Goal: Transaction & Acquisition: Purchase product/service

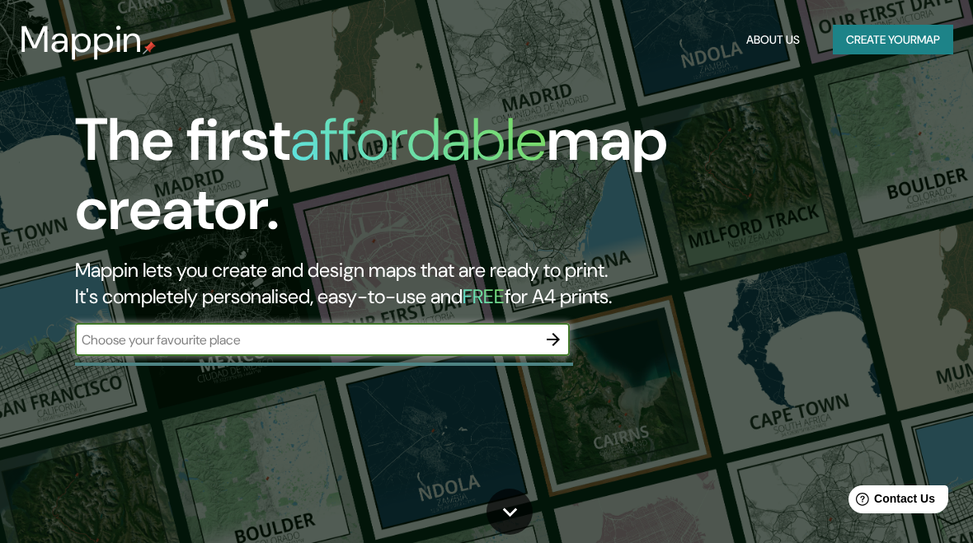
click at [111, 334] on input "text" at bounding box center [306, 340] width 462 height 19
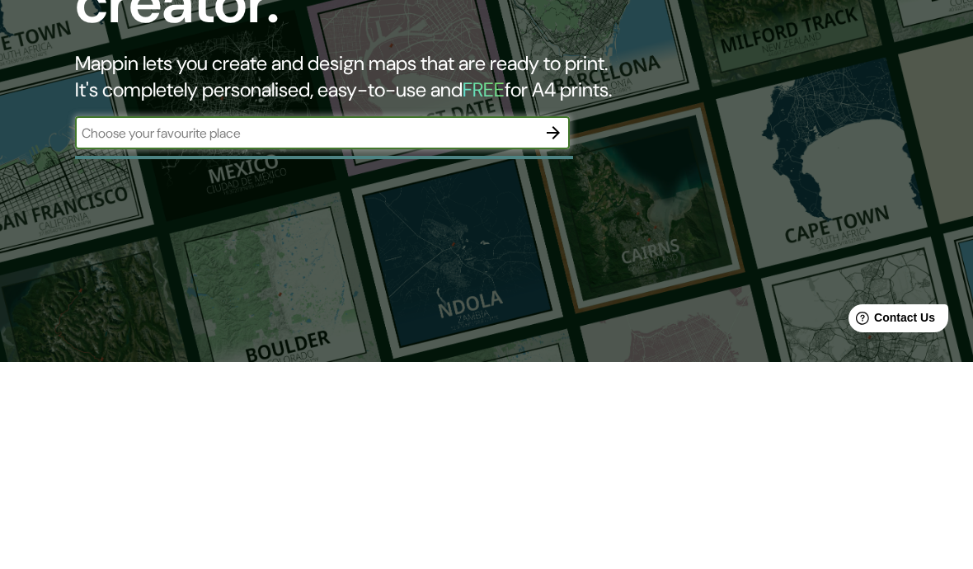
type input "[GEOGRAPHIC_DATA]"
click at [562, 330] on icon "button" at bounding box center [553, 340] width 20 height 20
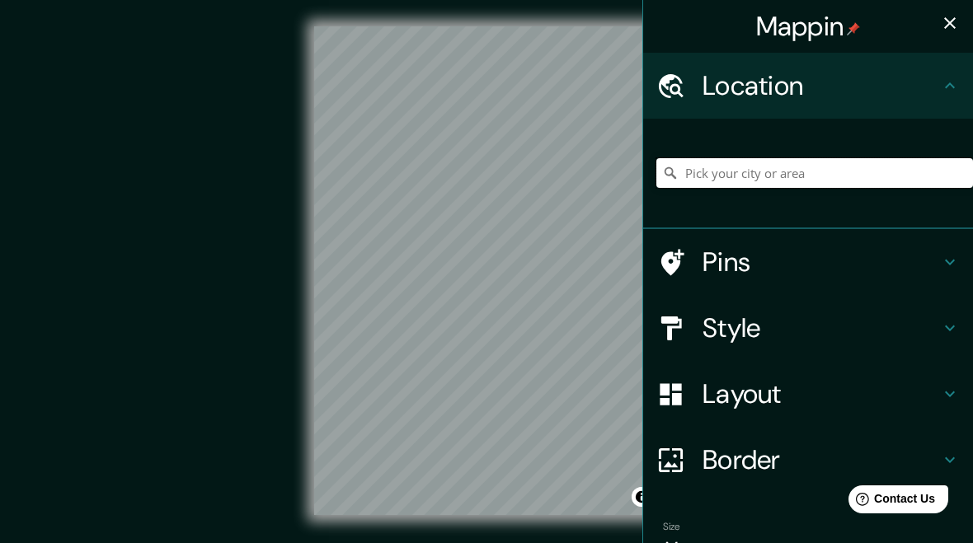
click at [829, 165] on input "Pick your city or area" at bounding box center [814, 173] width 317 height 30
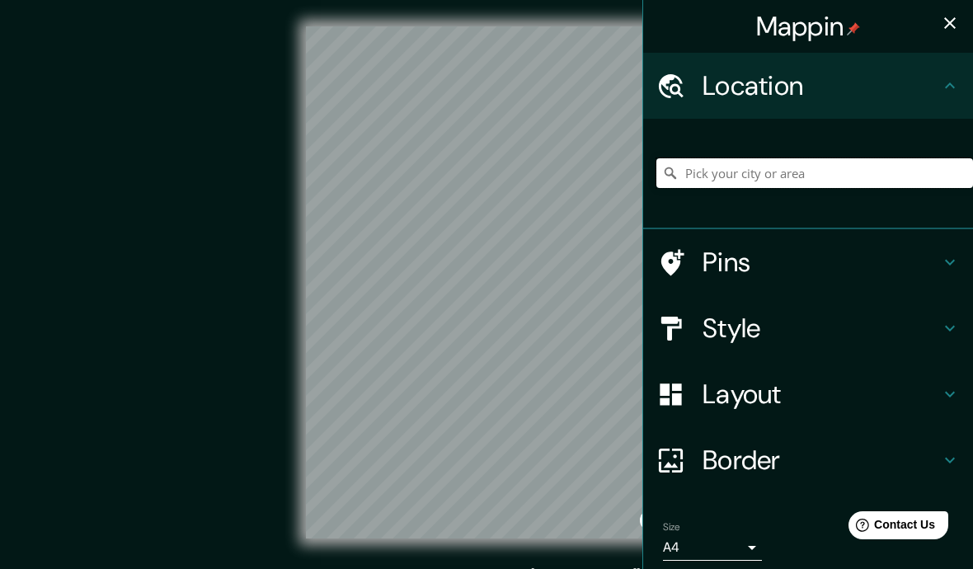
paste input "[GEOGRAPHIC_DATA]"
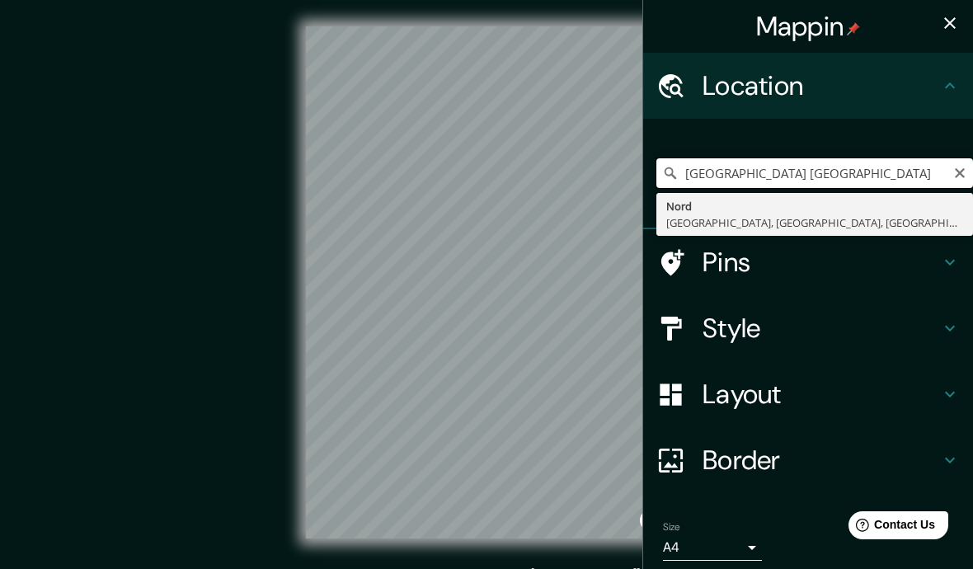
type input "[GEOGRAPHIC_DATA], [GEOGRAPHIC_DATA], [GEOGRAPHIC_DATA], [GEOGRAPHIC_DATA]"
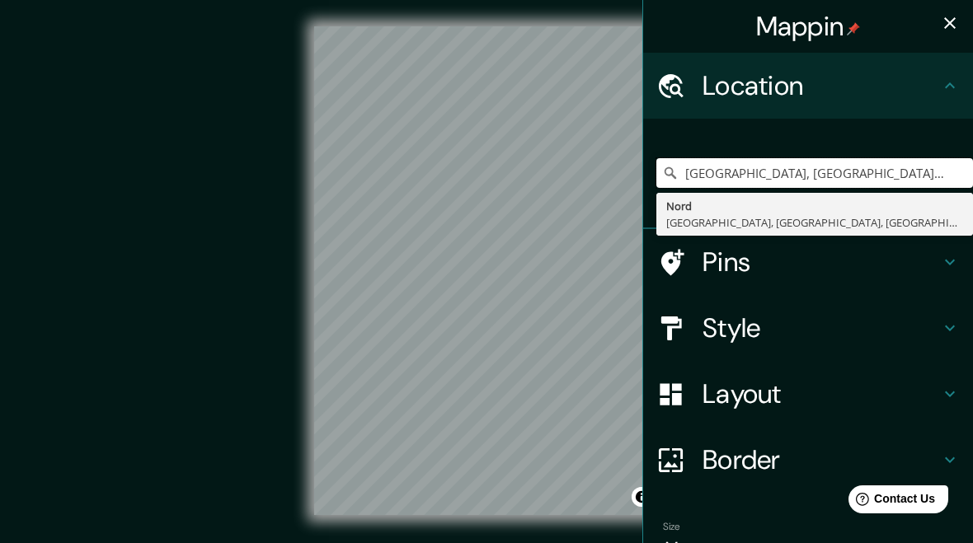
click at [950, 158] on input "[GEOGRAPHIC_DATA], [GEOGRAPHIC_DATA], [GEOGRAPHIC_DATA], [GEOGRAPHIC_DATA]" at bounding box center [814, 173] width 317 height 30
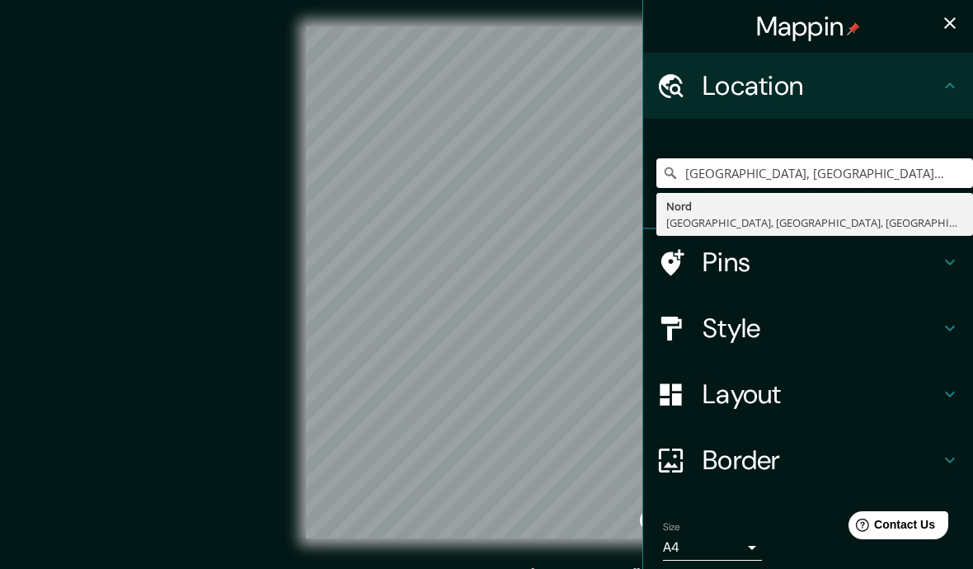
click at [939, 158] on input "[GEOGRAPHIC_DATA], [GEOGRAPHIC_DATA], [GEOGRAPHIC_DATA], [GEOGRAPHIC_DATA]" at bounding box center [814, 173] width 317 height 30
click at [936, 155] on div "[GEOGRAPHIC_DATA], [GEOGRAPHIC_DATA], [GEOGRAPHIC_DATA], [GEOGRAPHIC_DATA] [GEO…" at bounding box center [814, 173] width 317 height 82
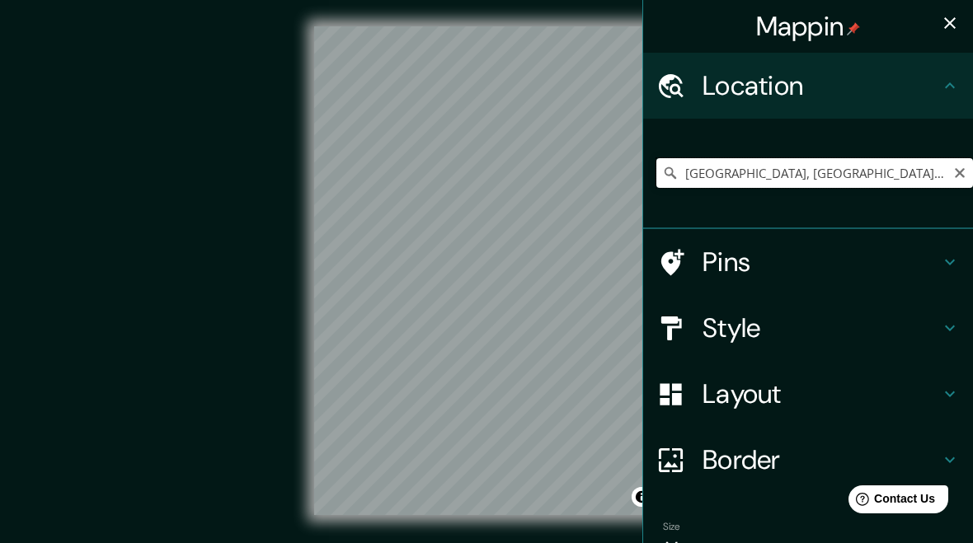
click at [969, 176] on input "[GEOGRAPHIC_DATA], [GEOGRAPHIC_DATA], [GEOGRAPHIC_DATA], [GEOGRAPHIC_DATA]" at bounding box center [814, 173] width 317 height 30
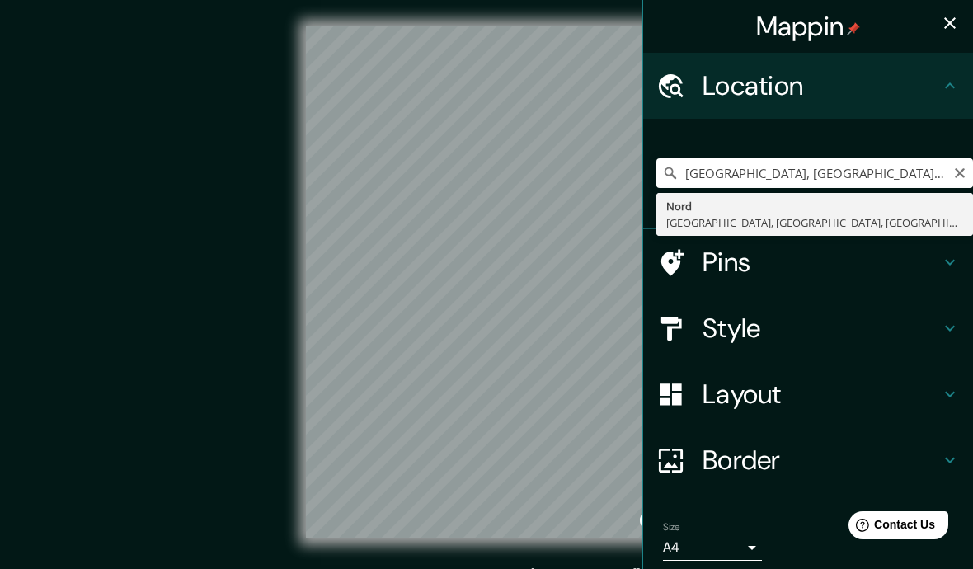
click at [957, 167] on icon "Clear" at bounding box center [959, 173] width 13 height 13
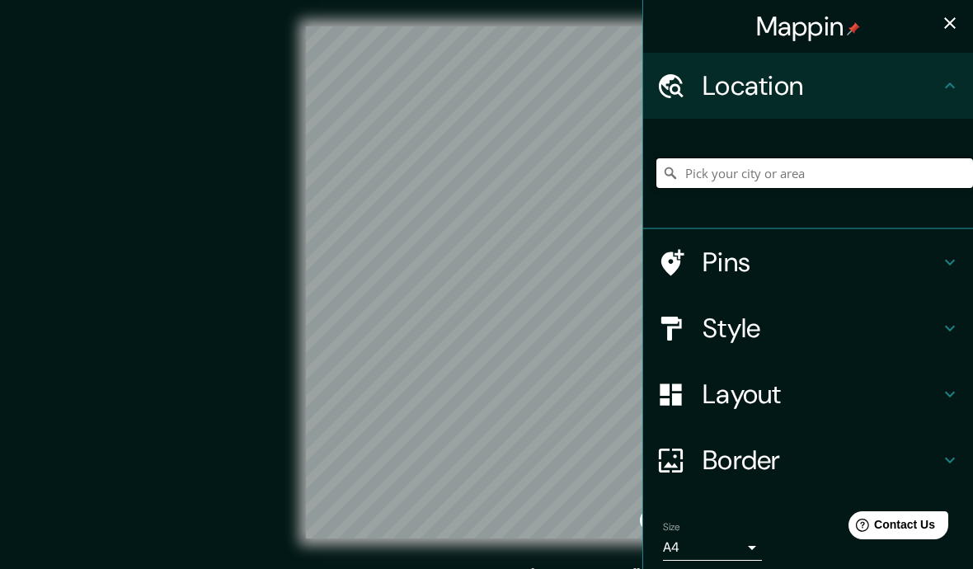
paste input "[GEOGRAPHIC_DATA]"
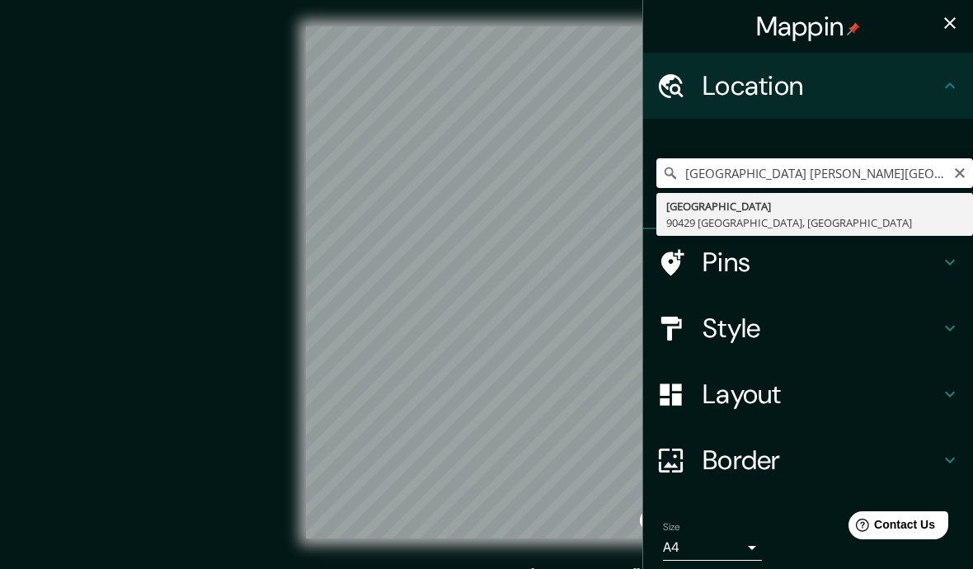
type input "[GEOGRAPHIC_DATA], [GEOGRAPHIC_DATA]"
